Goal: Task Accomplishment & Management: Use online tool/utility

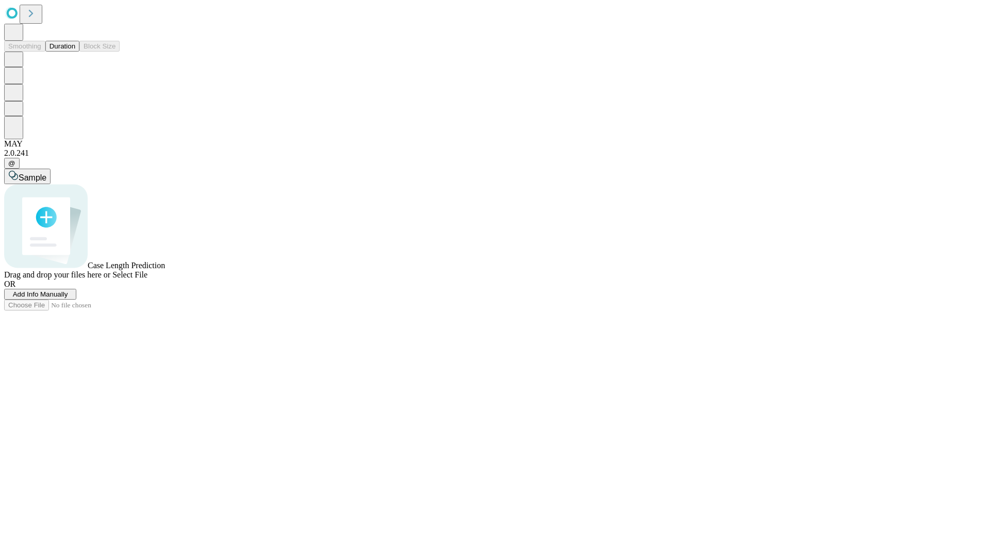
click at [75, 52] on button "Duration" at bounding box center [62, 46] width 34 height 11
click at [148, 279] on span "Select File" at bounding box center [129, 274] width 35 height 9
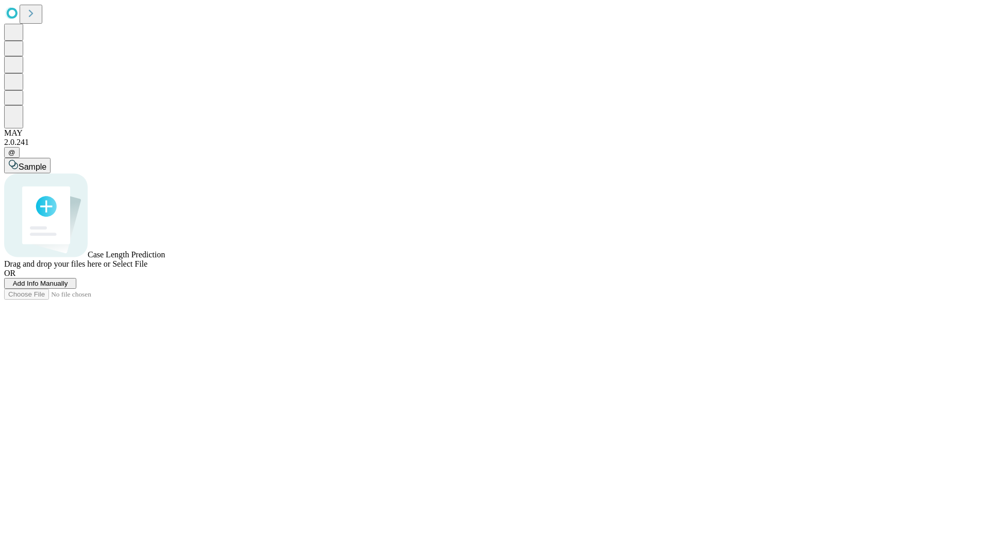
click at [148, 268] on span "Select File" at bounding box center [129, 263] width 35 height 9
